Goal: Check status: Check status

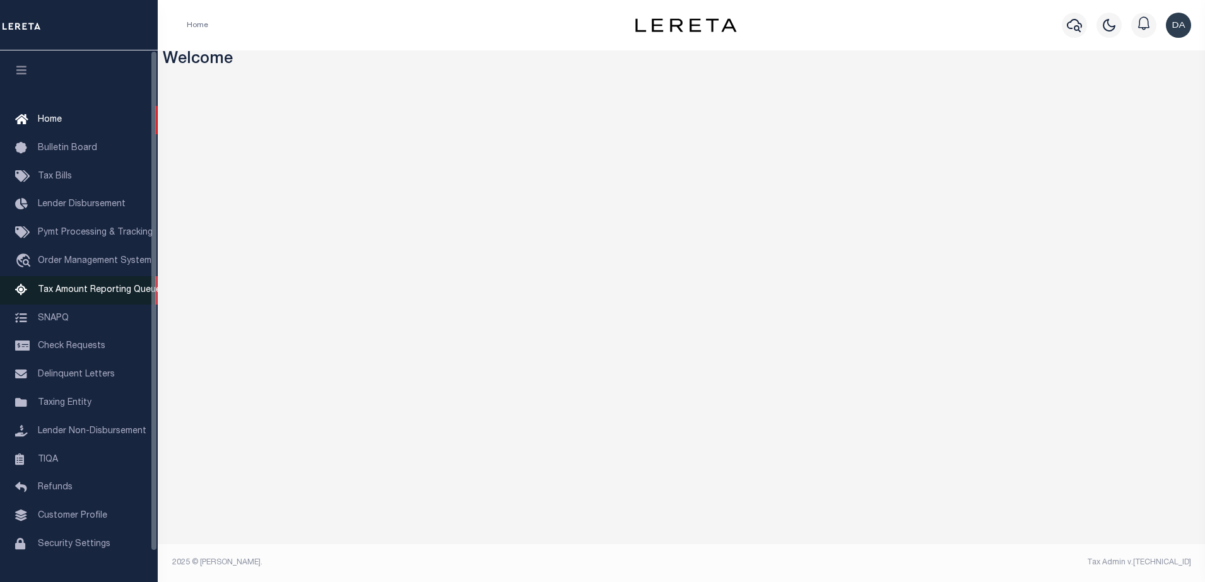
click at [99, 281] on link "Tax Amount Reporting Queue" at bounding box center [79, 290] width 158 height 28
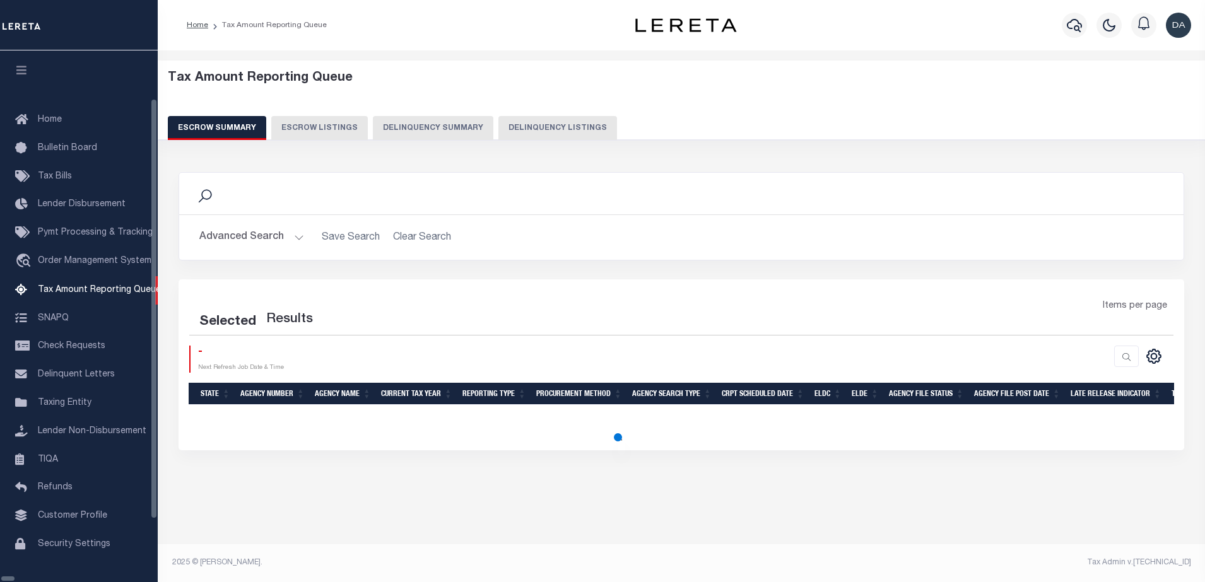
select select "100"
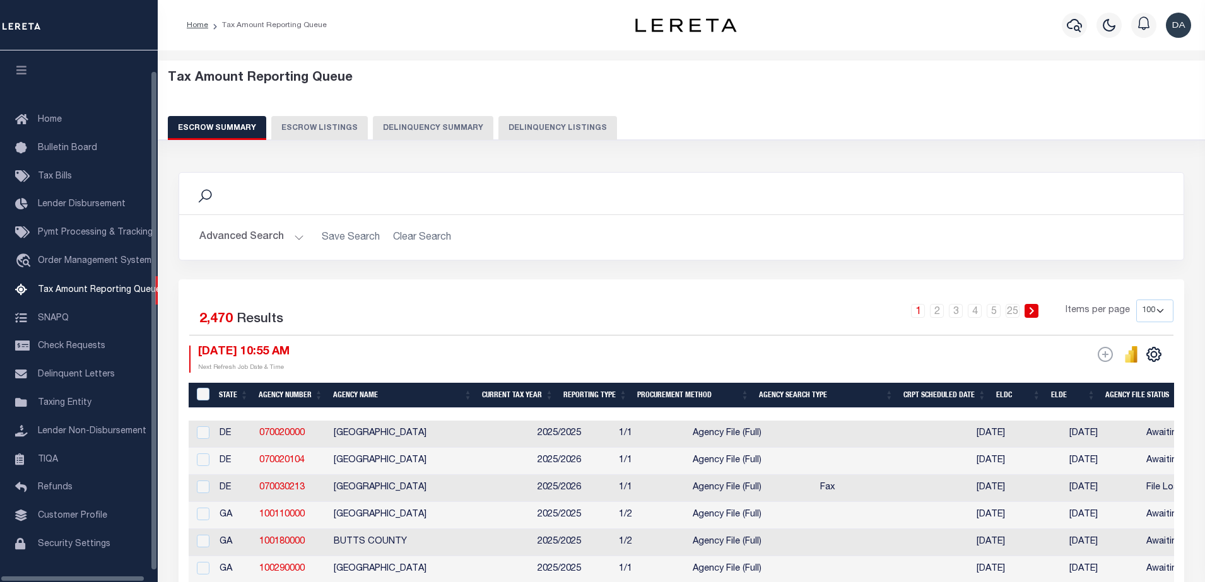
scroll to position [32, 0]
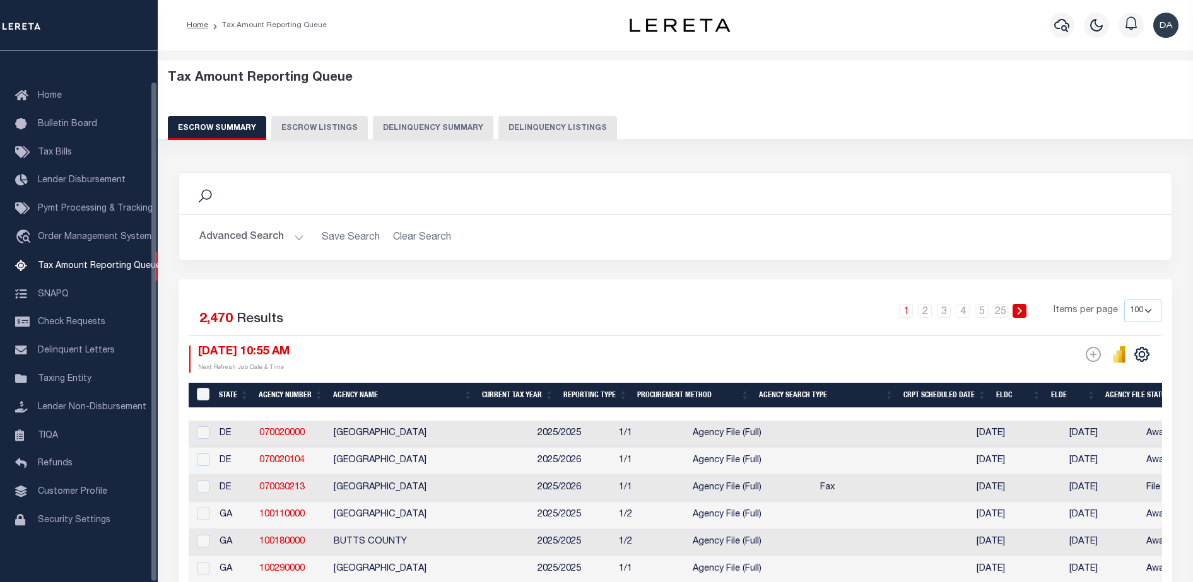
click at [471, 121] on button "Delinquency Summary" at bounding box center [433, 128] width 121 height 24
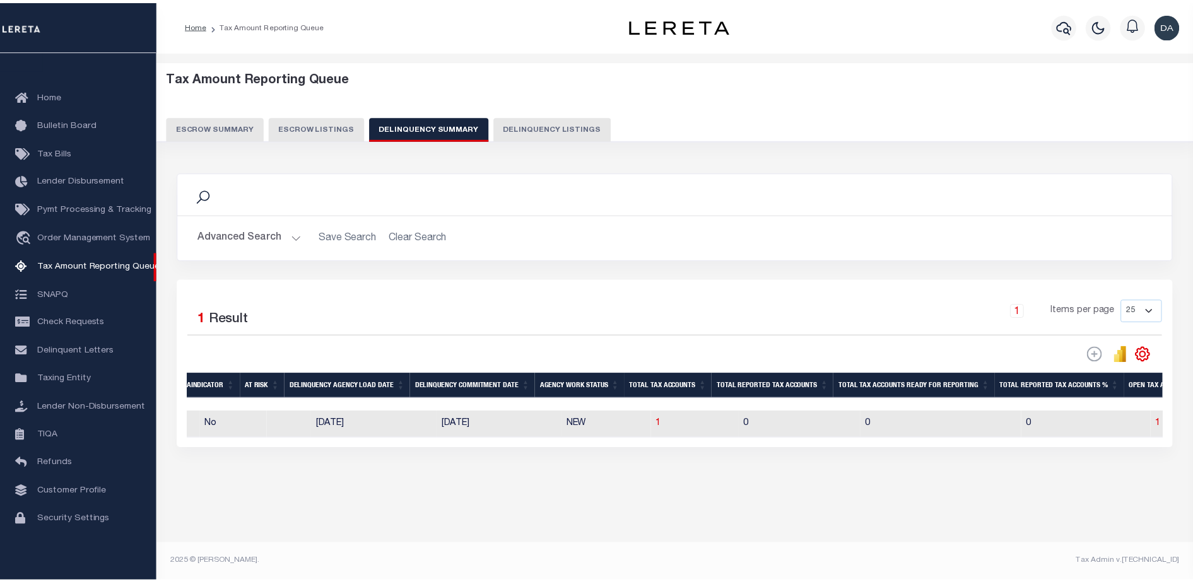
scroll to position [0, 769]
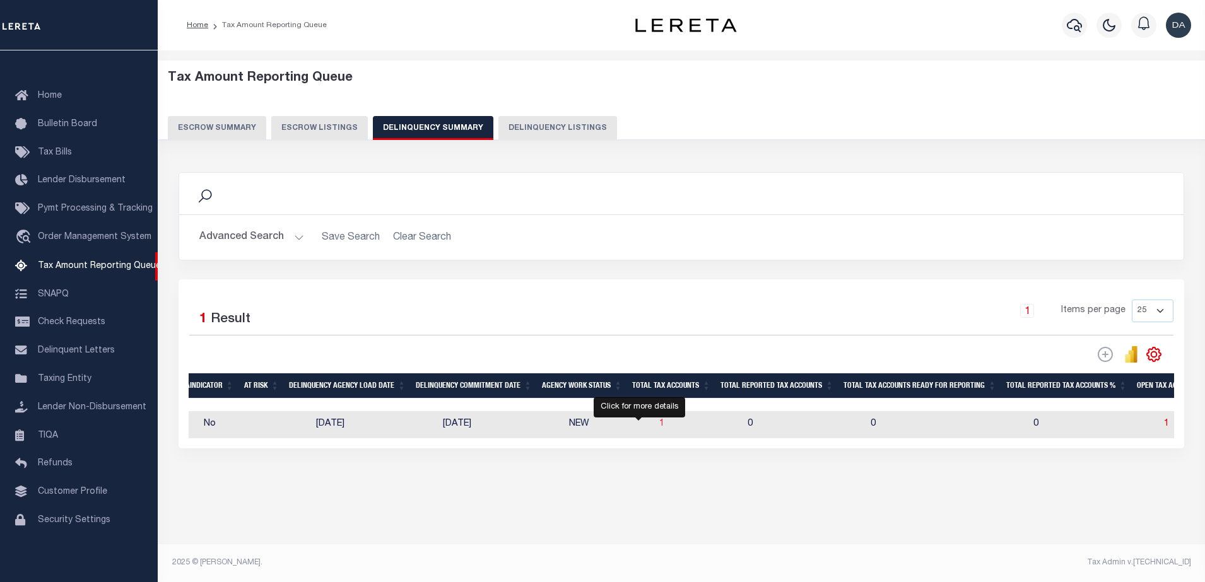
click at [659, 424] on span "1" at bounding box center [661, 424] width 5 height 9
select select "100"
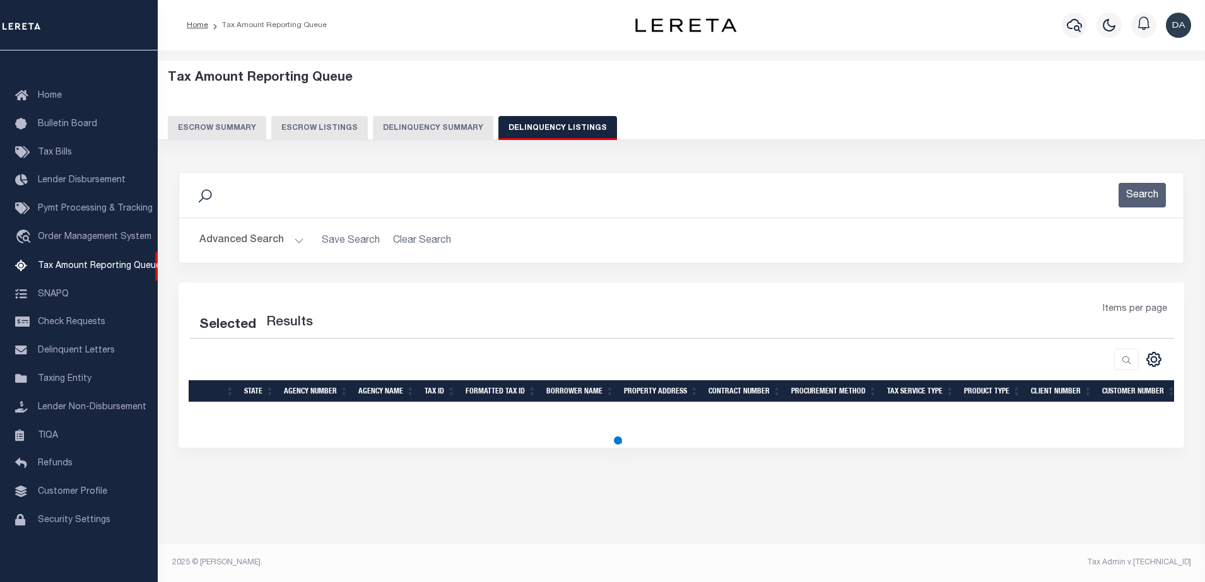
select select "100"
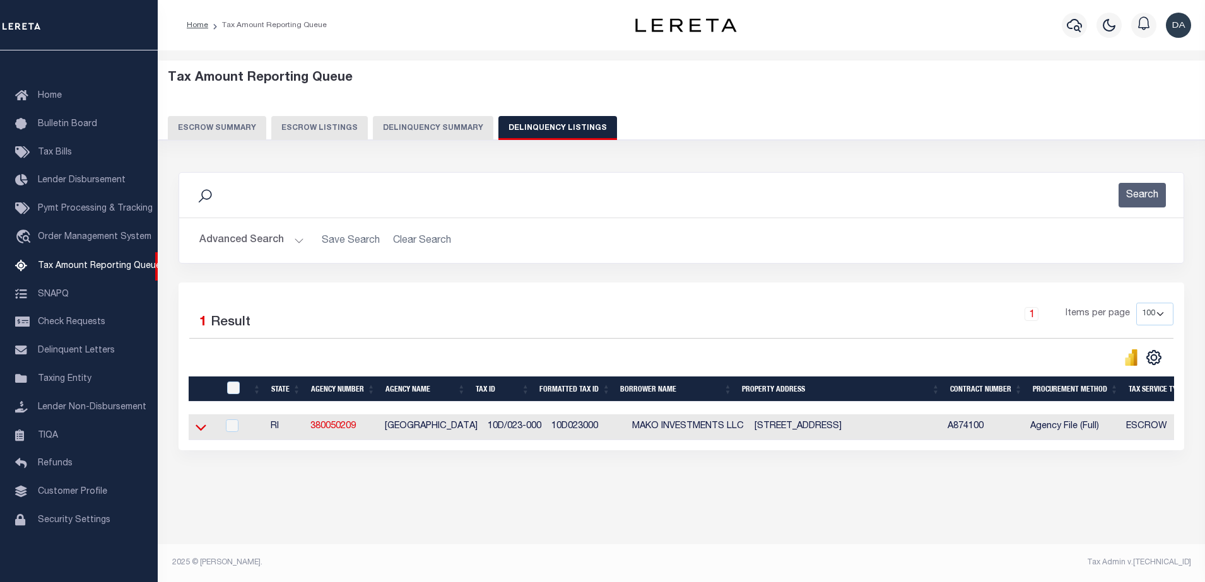
click at [203, 429] on icon at bounding box center [201, 427] width 11 height 13
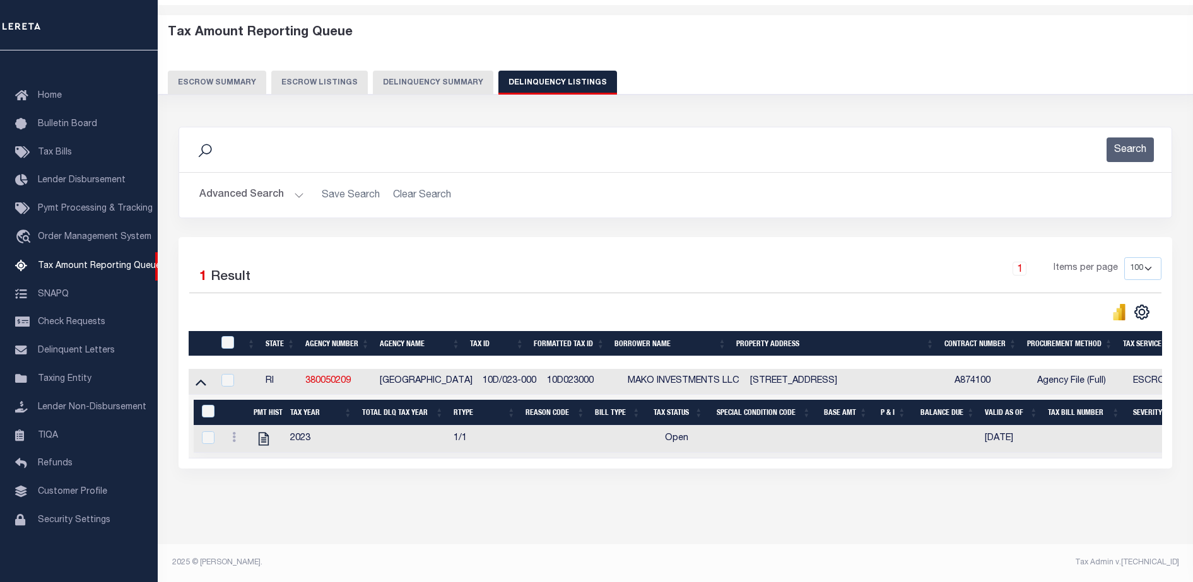
scroll to position [57, 0]
click at [261, 432] on icon "" at bounding box center [264, 439] width 16 height 16
checkbox input "true"
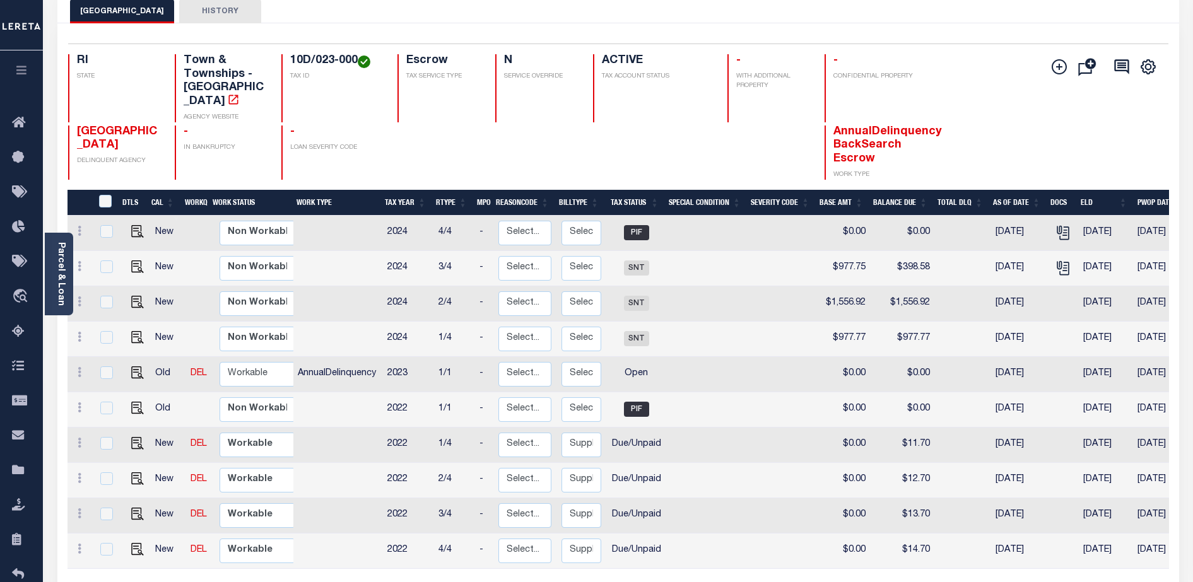
scroll to position [197, 0]
